Goal: Task Accomplishment & Management: Use online tool/utility

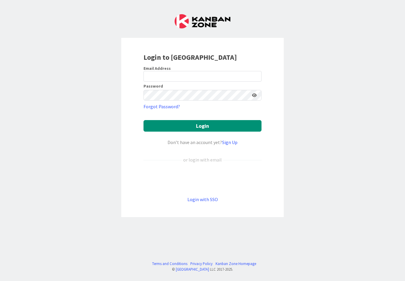
click at [227, 179] on div "Sign in with Google. Opens in new tab" at bounding box center [202, 179] width 118 height 13
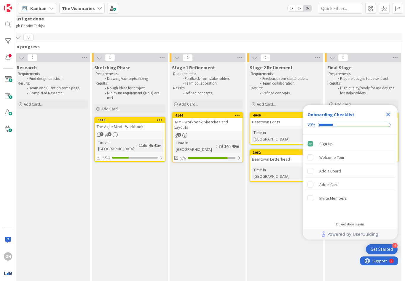
click at [143, 129] on div "The Agile Mind - Workbook" at bounding box center [130, 127] width 70 height 8
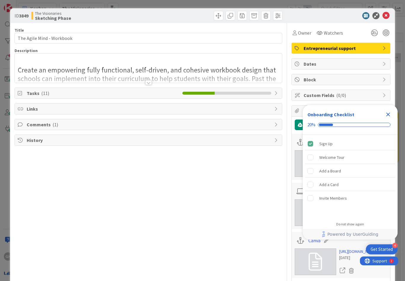
click at [387, 116] on icon "Close Checklist" at bounding box center [388, 115] width 4 height 4
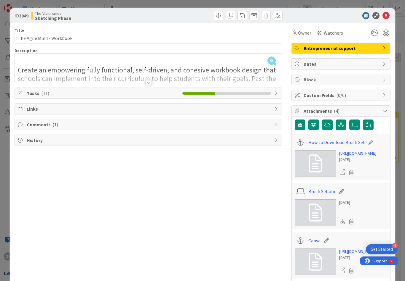
click at [387, 17] on icon at bounding box center [385, 15] width 7 height 7
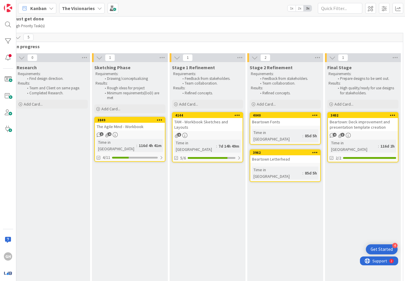
click at [387, 17] on span "Must get done" at bounding box center [205, 19] width 385 height 6
click at [221, 128] on div "TAM - Workbook Sketches and Layouts" at bounding box center [207, 124] width 70 height 13
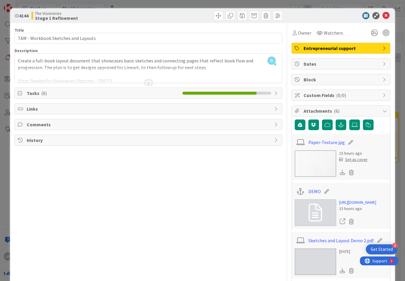
click at [341, 173] on icon at bounding box center [341, 172] width 5 height 5
